Goal: Transaction & Acquisition: Purchase product/service

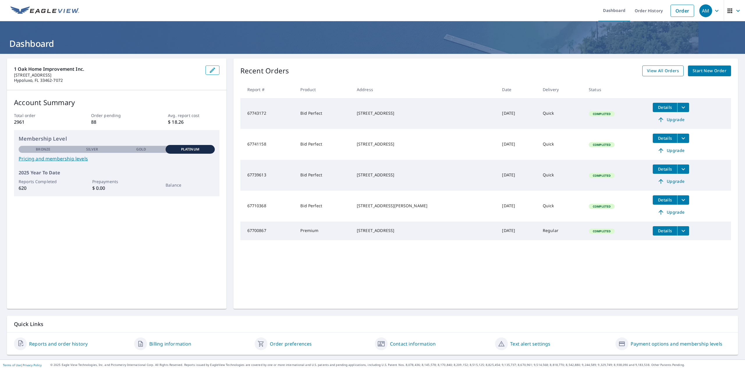
click at [654, 70] on span "View All Orders" at bounding box center [663, 70] width 32 height 7
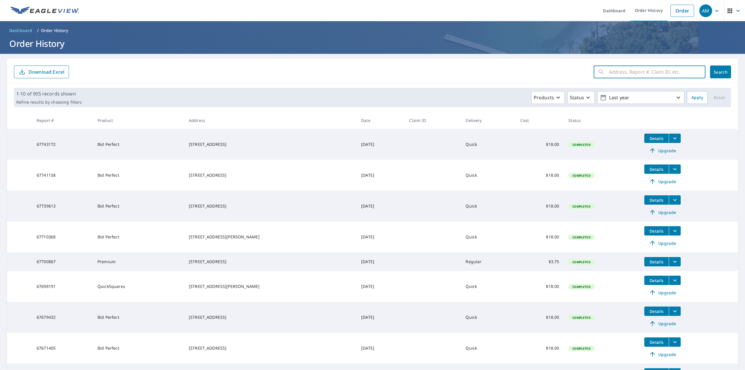
click at [622, 70] on input "text" at bounding box center [657, 72] width 97 height 16
paste input "[STREET_ADDRESS]"
click at [614, 70] on input "[STREET_ADDRESS]" at bounding box center [652, 72] width 86 height 16
click at [666, 75] on input "[STREET_ADDRESS]" at bounding box center [652, 72] width 86 height 16
type input "[STREET_ADDRESS]"
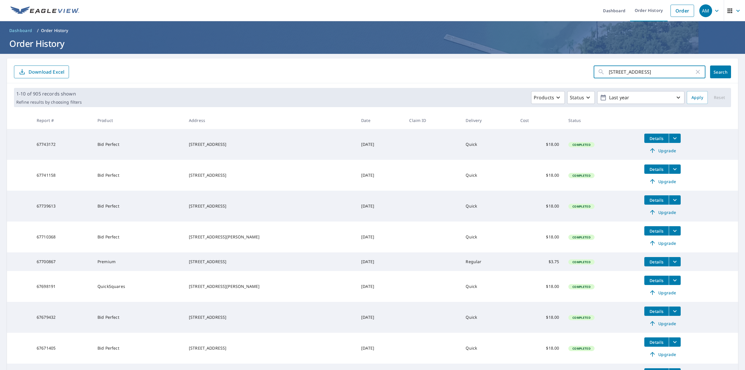
click at [716, 70] on span "Search" at bounding box center [721, 72] width 12 height 6
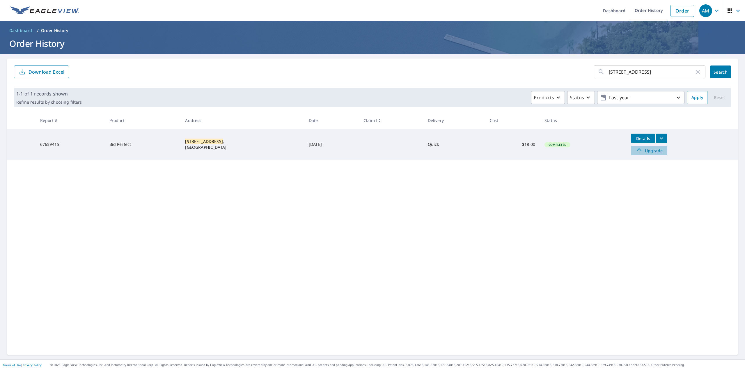
click at [652, 150] on span "Upgrade" at bounding box center [649, 150] width 29 height 7
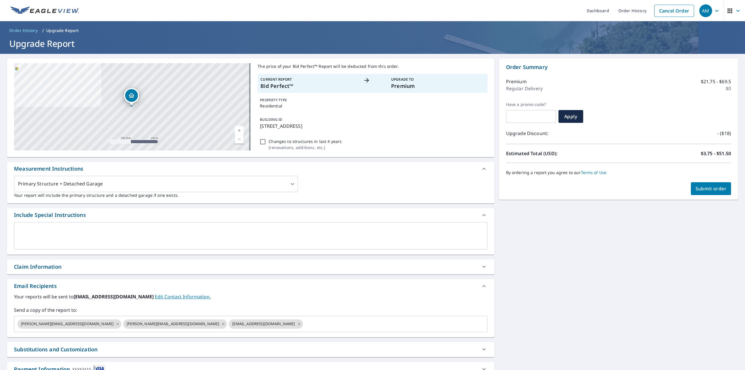
click at [697, 185] on button "Submit order" at bounding box center [711, 188] width 40 height 13
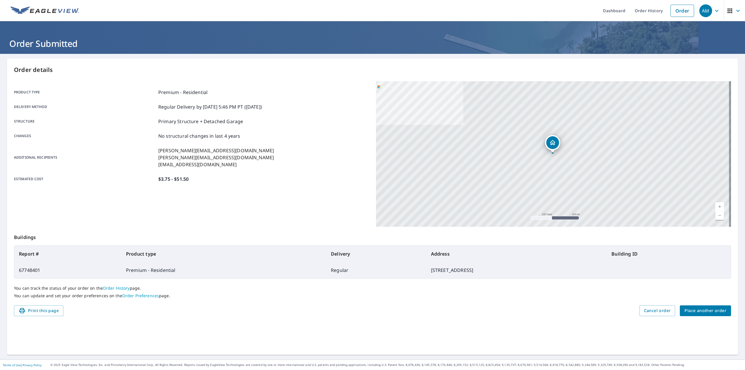
click at [582, 308] on div "Print this page Cancel order Place another order" at bounding box center [372, 310] width 717 height 11
